Goal: Task Accomplishment & Management: Complete application form

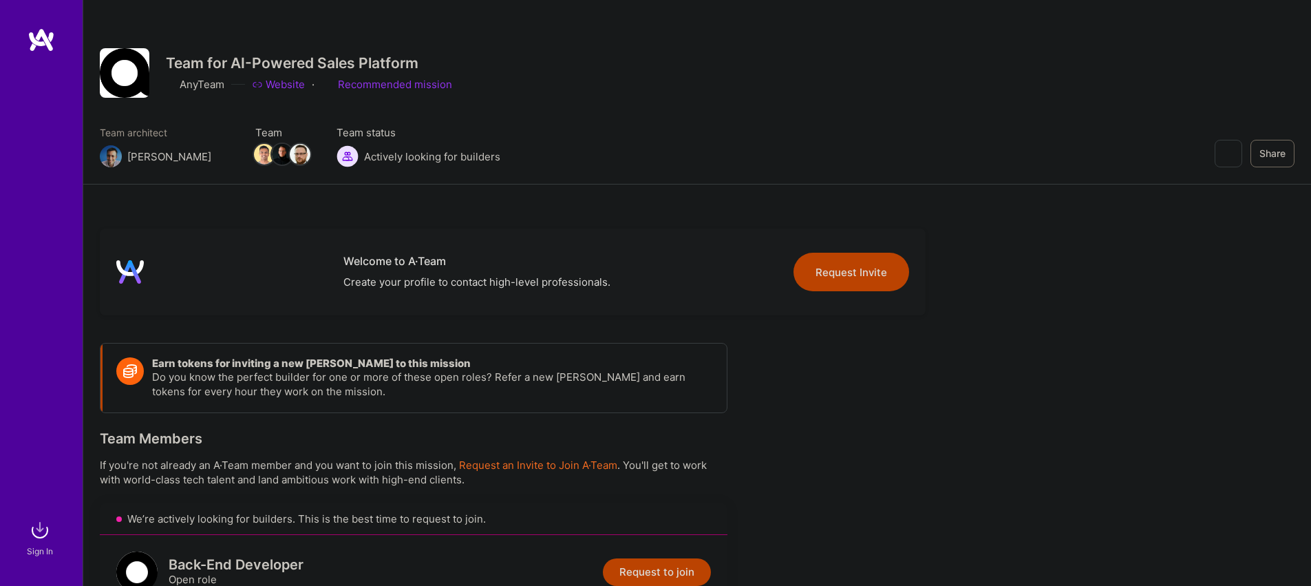
scroll to position [505, 0]
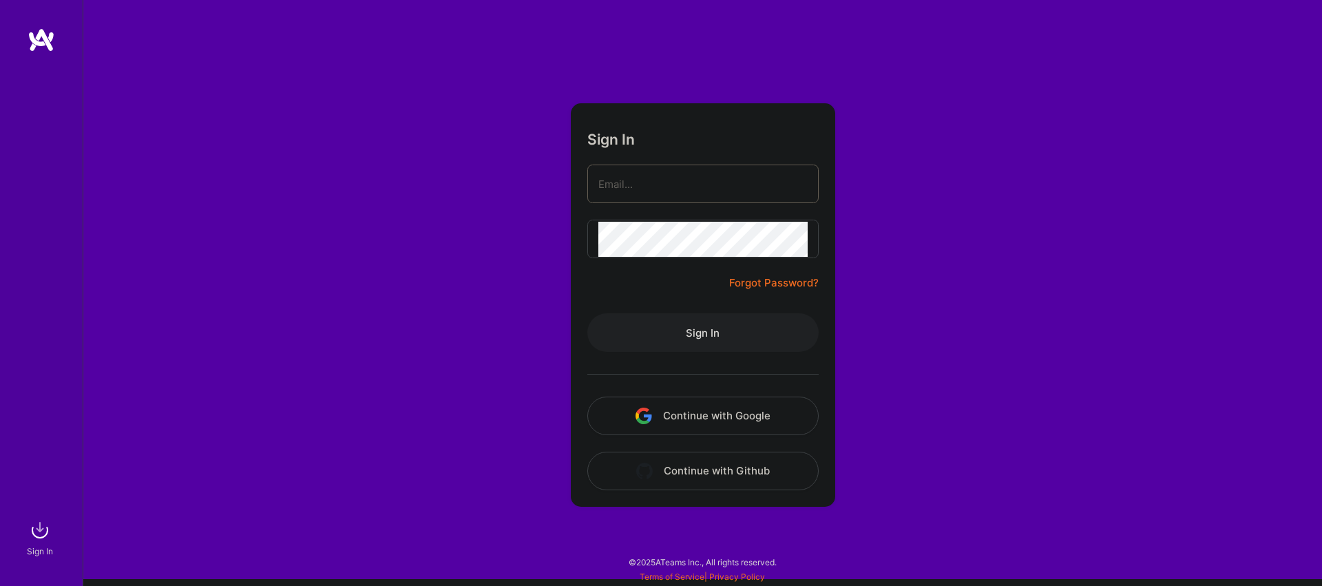
click at [711, 189] on input "email" at bounding box center [702, 184] width 209 height 35
type input "vedran.kapetanovic+ateam@gmail.com"
click at [722, 329] on button "Sign In" at bounding box center [702, 332] width 231 height 39
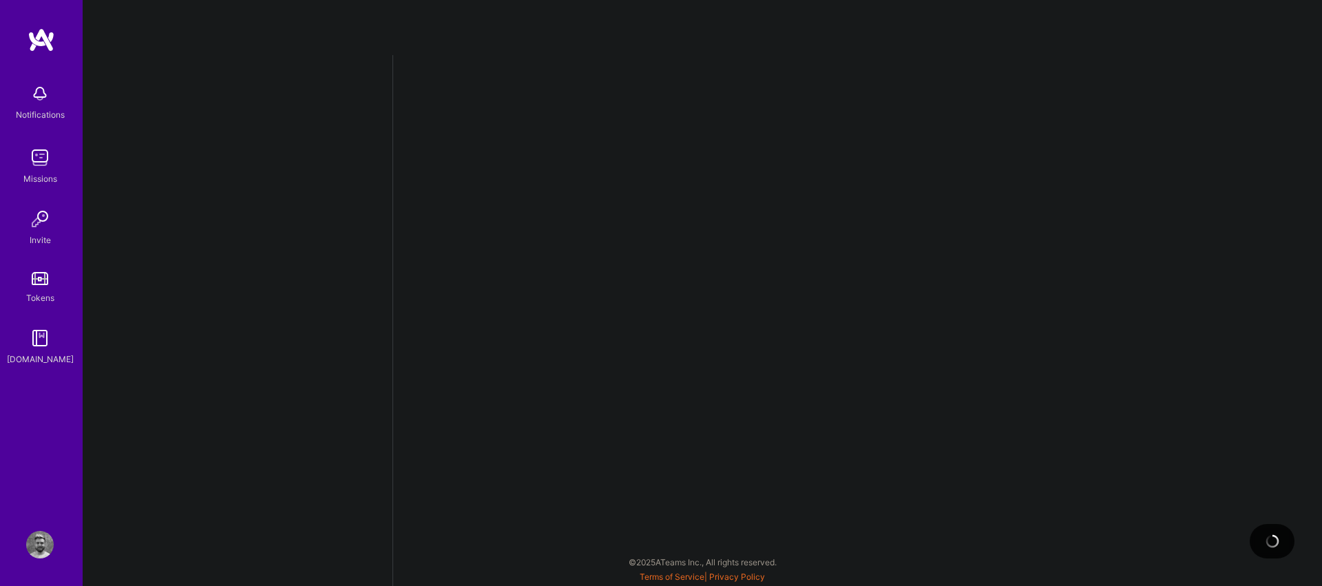
click at [48, 159] on img at bounding box center [40, 158] width 28 height 28
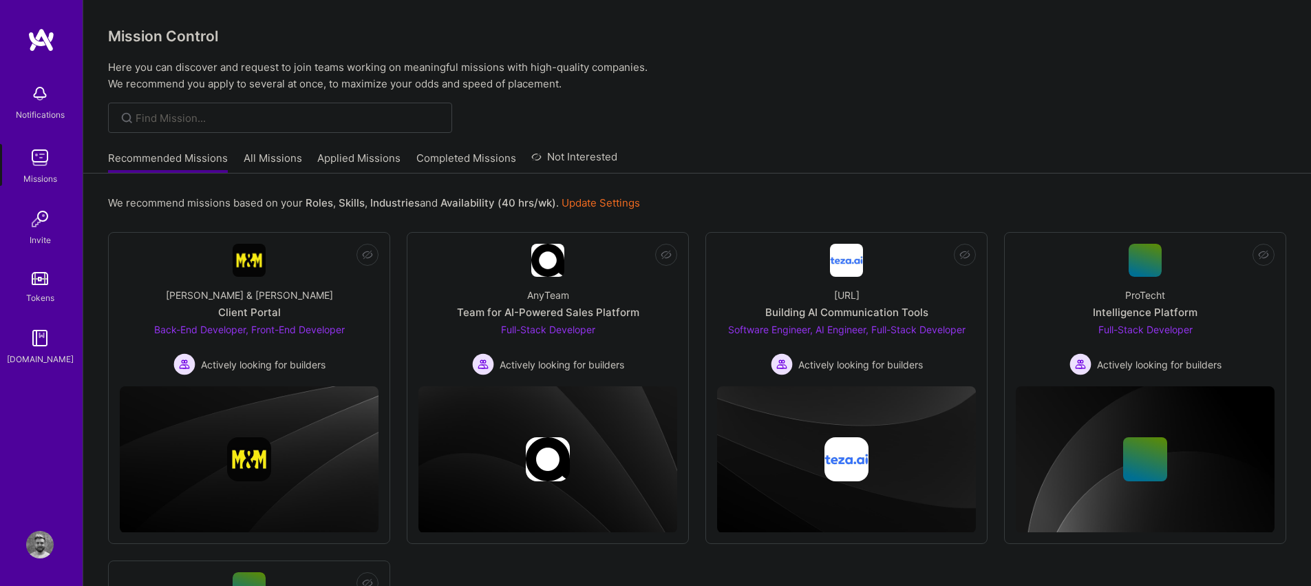
click at [375, 160] on link "Applied Missions" at bounding box center [358, 162] width 83 height 23
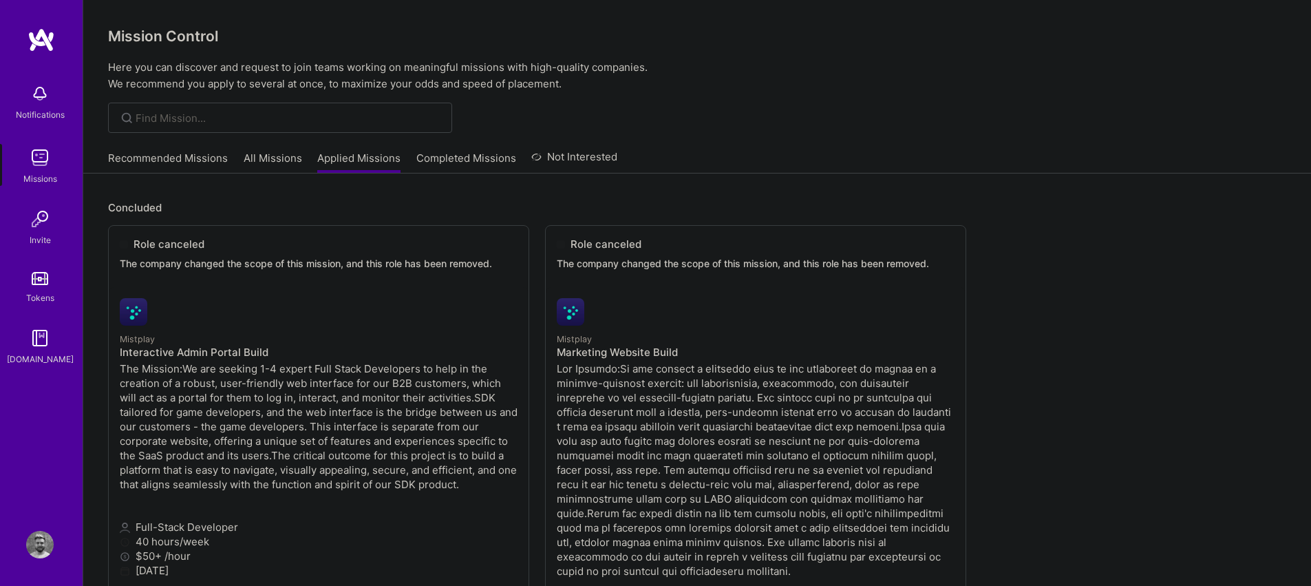
click at [254, 162] on link "All Missions" at bounding box center [273, 162] width 59 height 23
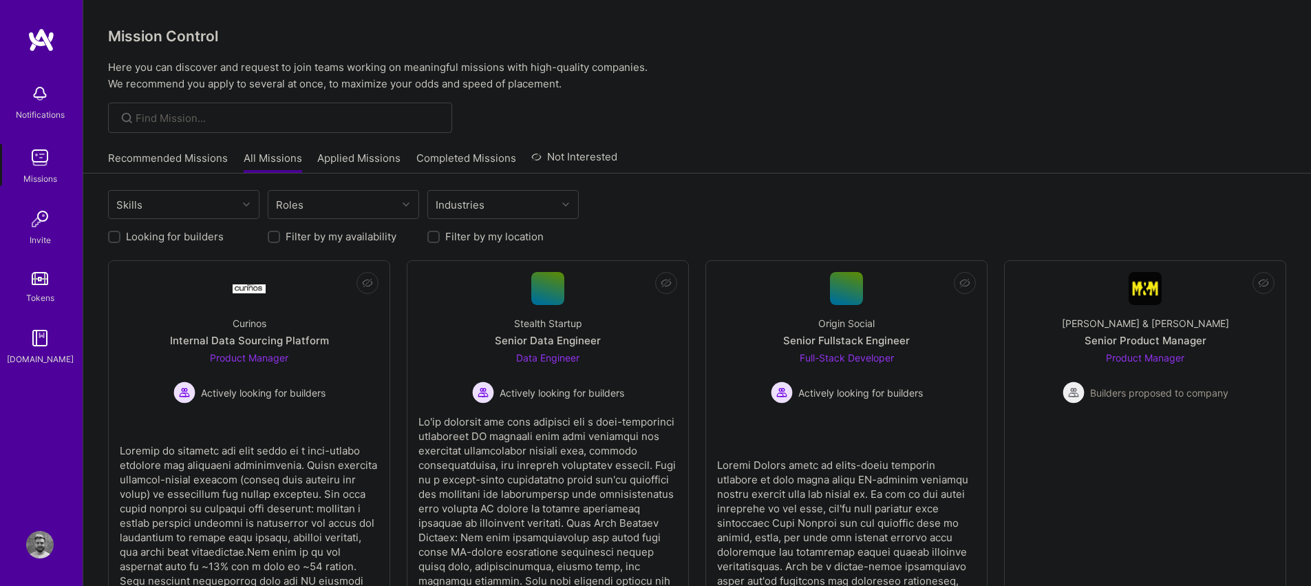
click at [180, 156] on link "Recommended Missions" at bounding box center [168, 162] width 120 height 23
